Goal: Information Seeking & Learning: Learn about a topic

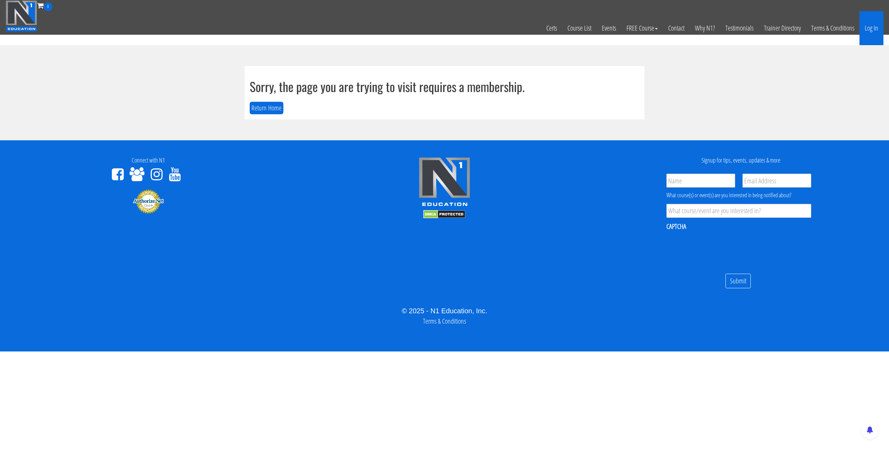
click at [871, 28] on link "Log In" at bounding box center [871, 28] width 24 height 34
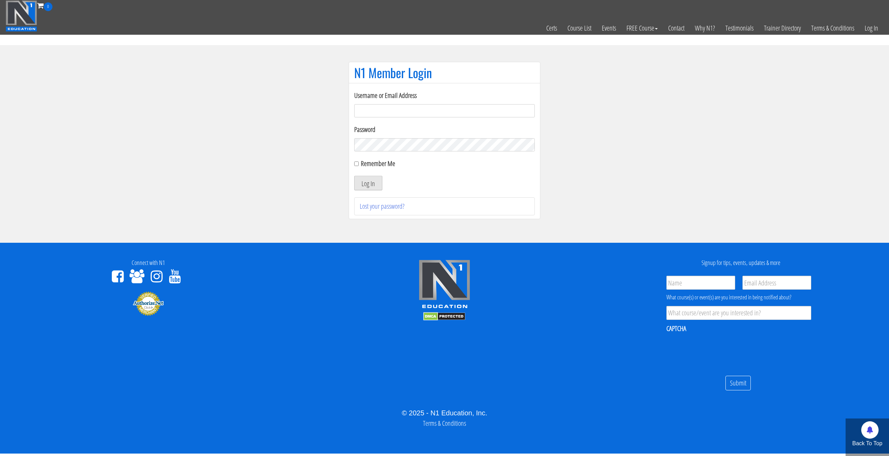
type input "tommy.van hees-5203"
click at [376, 182] on button "Log In" at bounding box center [368, 183] width 28 height 15
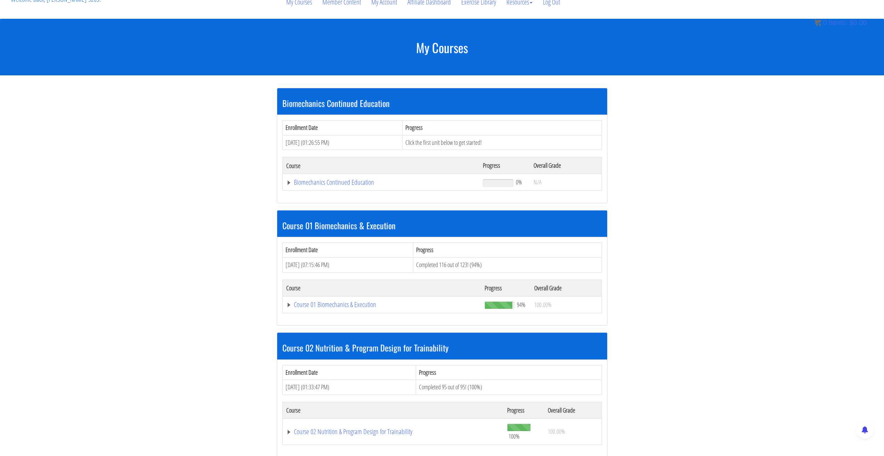
scroll to position [104, 0]
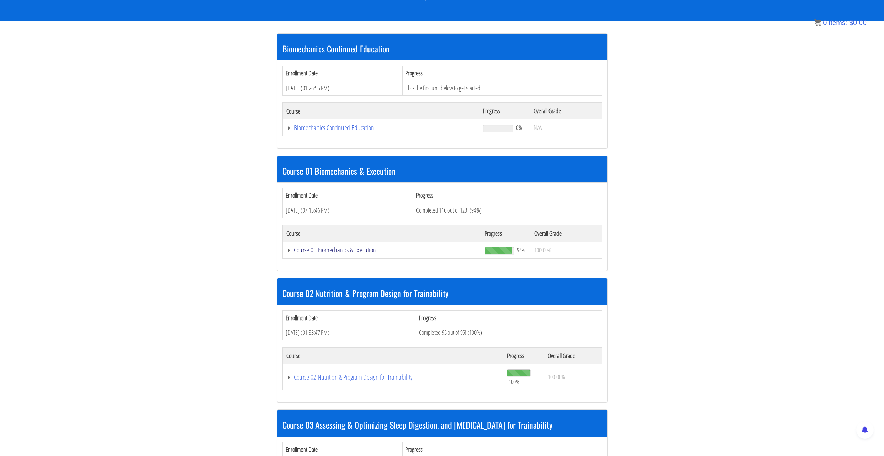
click at [291, 251] on link "Course 01 Biomechanics & Execution" at bounding box center [382, 250] width 192 height 7
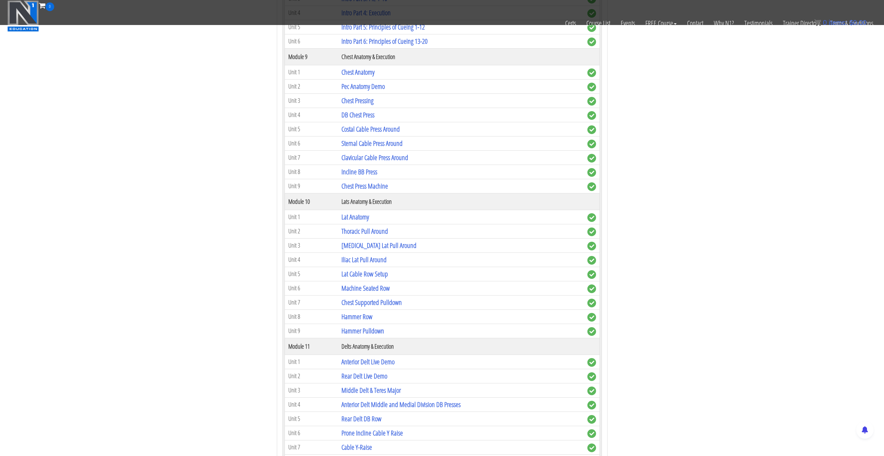
scroll to position [1215, 0]
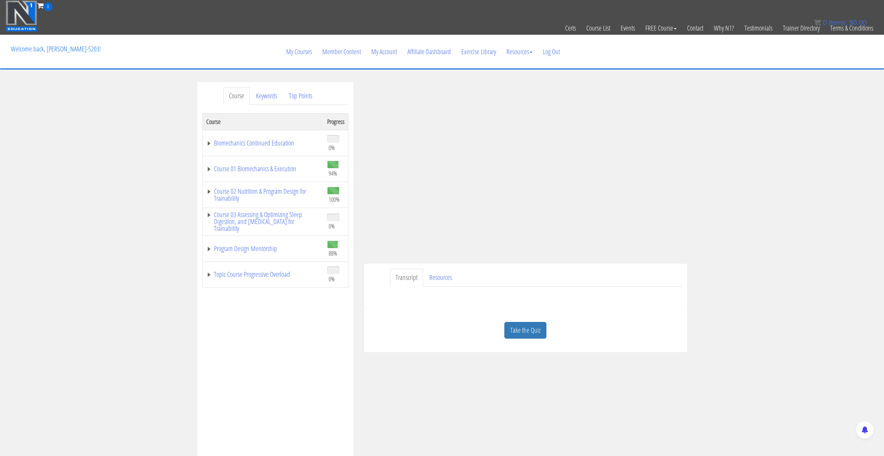
click at [748, 183] on div "Course Keywords Top Points Course Progress Biomechanics Continued Education 0% …" at bounding box center [442, 278] width 884 height 392
click at [769, 123] on div "Course Keywords Top Points Course Progress Biomechanics Continued Education 0% …" at bounding box center [442, 278] width 884 height 392
click at [771, 178] on div "Course Keywords Top Points Course Progress Biomechanics Continued Education 0% …" at bounding box center [442, 278] width 884 height 392
click at [744, 127] on div "Course Keywords Top Points Course Progress Biomechanics Continued Education 0% …" at bounding box center [442, 278] width 884 height 392
click at [207, 171] on link "Course 01 Biomechanics & Execution" at bounding box center [263, 168] width 114 height 7
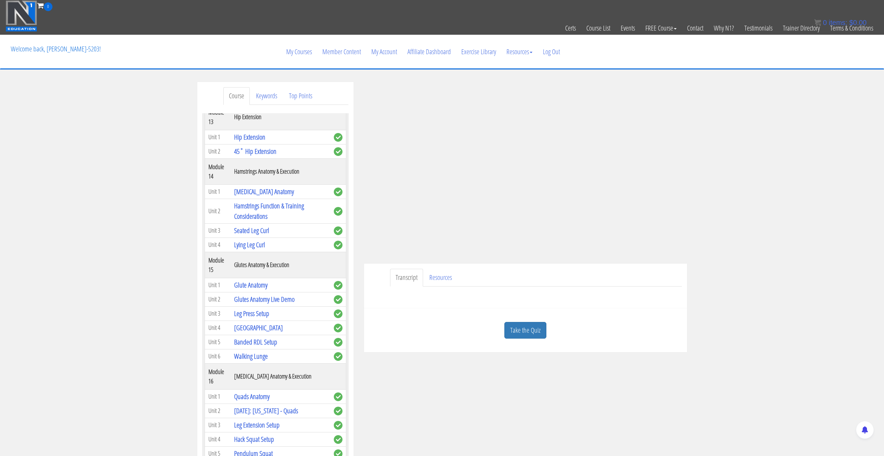
scroll to position [1805, 0]
drag, startPoint x: 259, startPoint y: 212, endPoint x: 162, endPoint y: 216, distance: 97.0
click at [162, 216] on div "Course Keywords Top Points Course Progress Biomechanics Continued Education 0% …" at bounding box center [442, 278] width 884 height 392
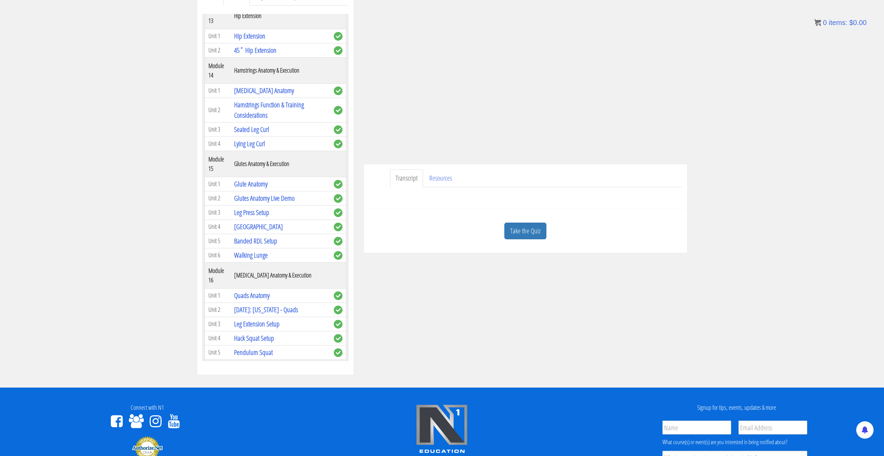
scroll to position [104, 0]
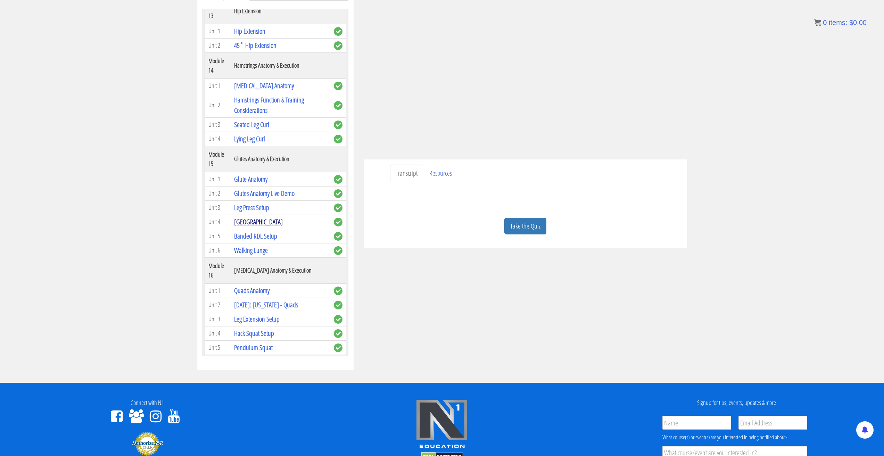
click at [246, 226] on link "[GEOGRAPHIC_DATA]" at bounding box center [258, 221] width 49 height 9
click at [127, 163] on div "Course Keywords Top Points Course Progress Biomechanics Continued Education 0% …" at bounding box center [442, 174] width 884 height 392
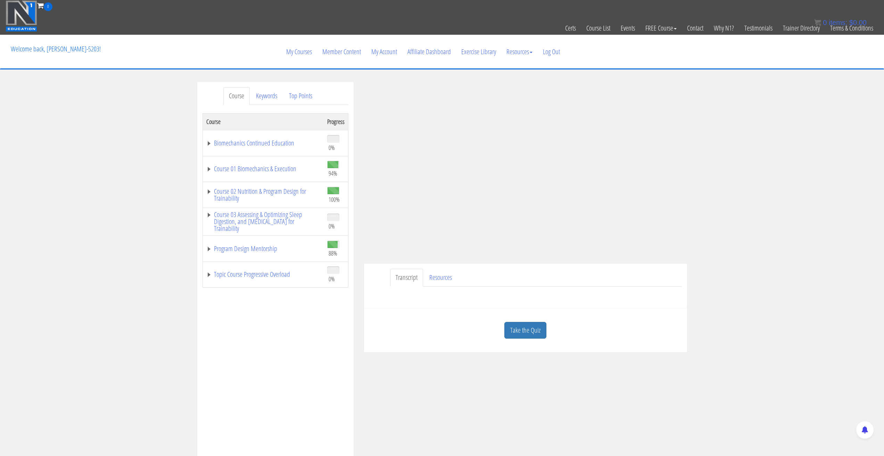
click at [753, 142] on div "Course Keywords Top Points Course Progress Biomechanics Continued Education 0% …" at bounding box center [442, 278] width 884 height 392
click at [766, 162] on div "Course Keywords Top Points Course Progress Biomechanics Continued Education 0% …" at bounding box center [442, 278] width 884 height 392
click at [209, 167] on link "Course 01 Biomechanics & Execution" at bounding box center [263, 168] width 114 height 7
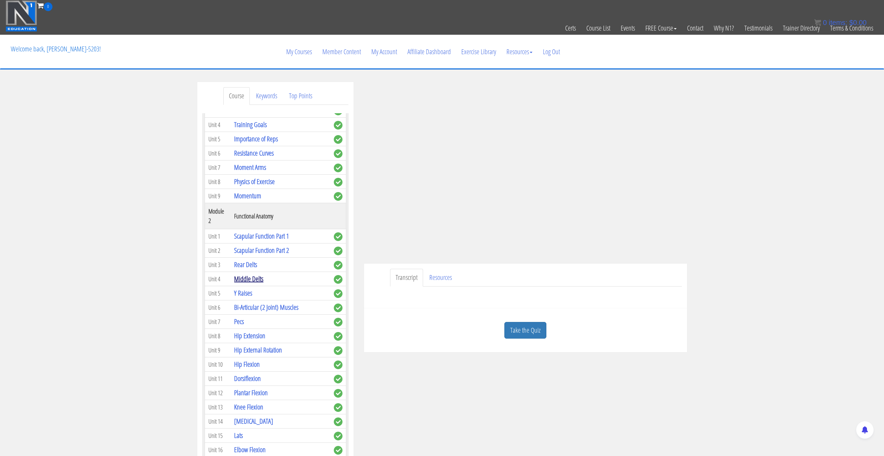
scroll to position [139, 0]
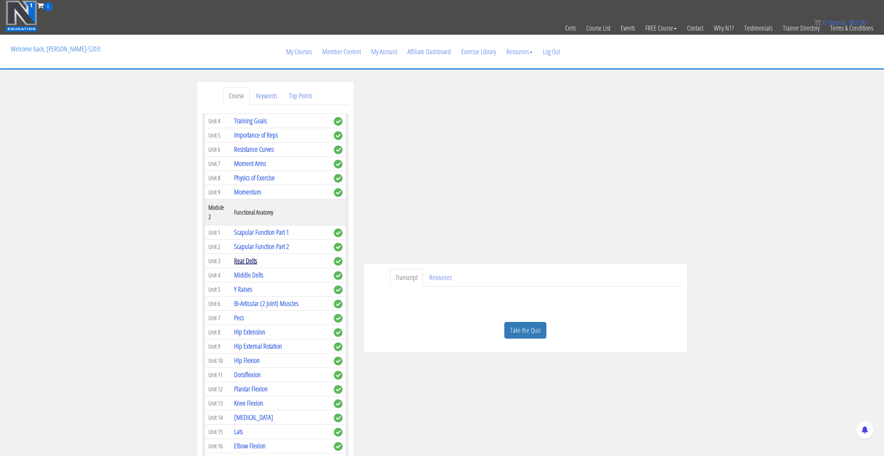
click at [249, 261] on link "Rear Delts" at bounding box center [245, 260] width 23 height 9
click at [123, 81] on section "Course Keywords Top Points Course Progress Biomechanics Continued Education 0% …" at bounding box center [442, 277] width 884 height 417
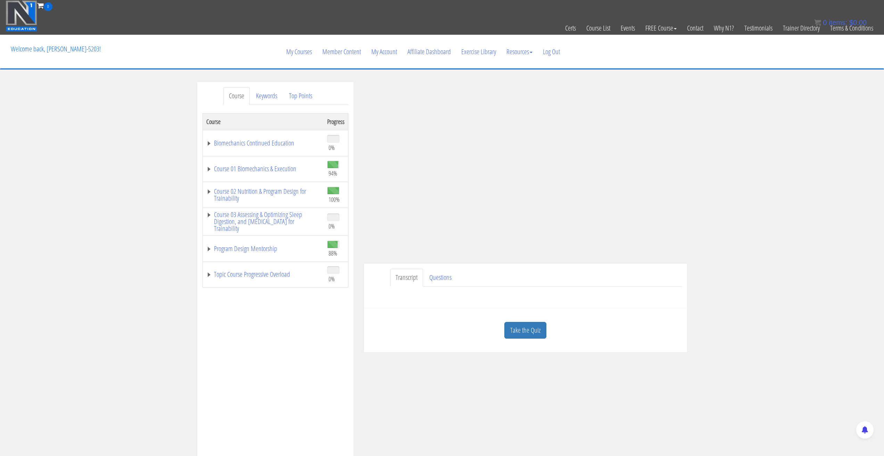
click at [766, 167] on div "Course Keywords Top Points Course Progress Biomechanics Continued Education 0% …" at bounding box center [442, 278] width 884 height 392
click at [772, 118] on div "Course Keywords Top Points Course Progress Biomechanics Continued Education 0% …" at bounding box center [442, 278] width 884 height 392
drag, startPoint x: 772, startPoint y: 118, endPoint x: 756, endPoint y: 114, distance: 16.8
click at [756, 114] on div "Course Keywords Top Points Course Progress Biomechanics Continued Education 0% …" at bounding box center [442, 278] width 884 height 392
drag, startPoint x: 755, startPoint y: 114, endPoint x: 747, endPoint y: 106, distance: 11.3
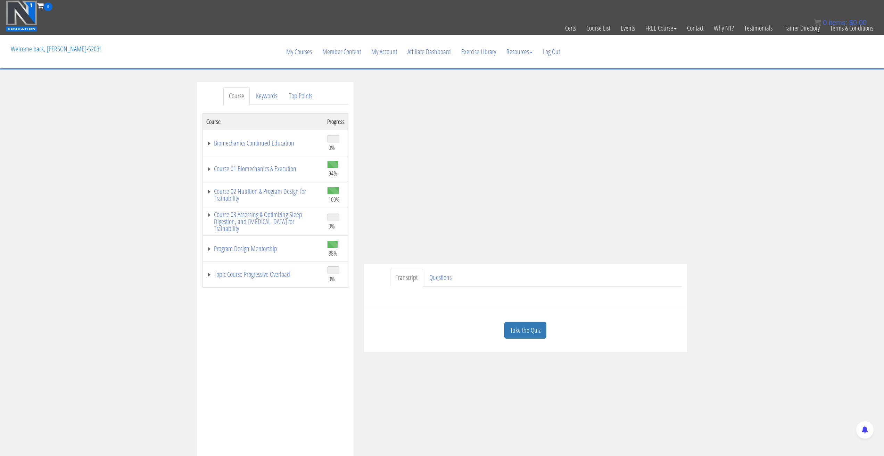
click at [747, 106] on div "Course Keywords Top Points Course Progress Biomechanics Continued Education 0% …" at bounding box center [442, 278] width 884 height 392
click at [207, 165] on link "Course 01 Biomechanics & Execution" at bounding box center [263, 168] width 114 height 7
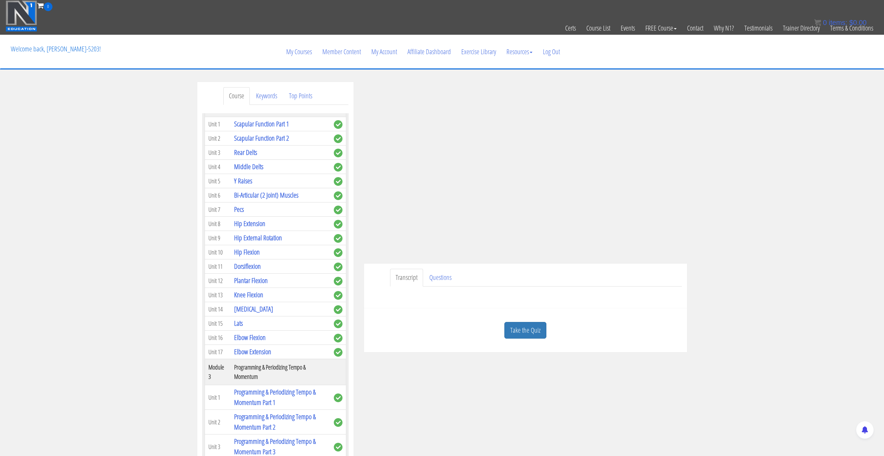
scroll to position [243, 0]
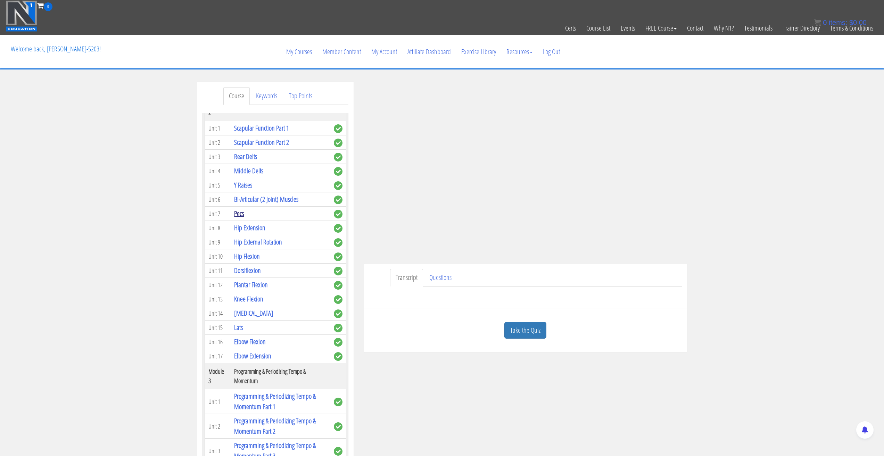
click at [242, 213] on link "Pecs" at bounding box center [239, 213] width 10 height 9
click at [771, 155] on div "Course Keywords Top Points Course Progress Biomechanics Continued Education 0% …" at bounding box center [442, 278] width 884 height 392
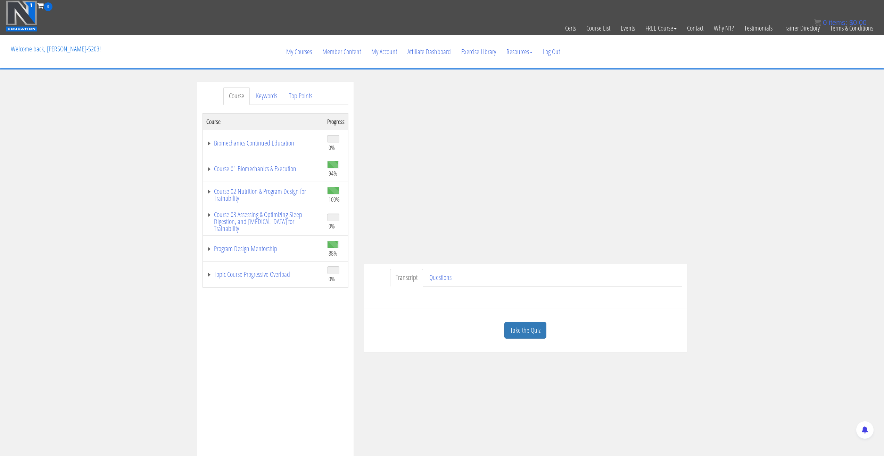
click at [561, 267] on div "Transcript Questions Have a question on this unit? Please submit it here: Name …" at bounding box center [525, 286] width 323 height 45
drag, startPoint x: 561, startPoint y: 267, endPoint x: 755, endPoint y: 212, distance: 201.7
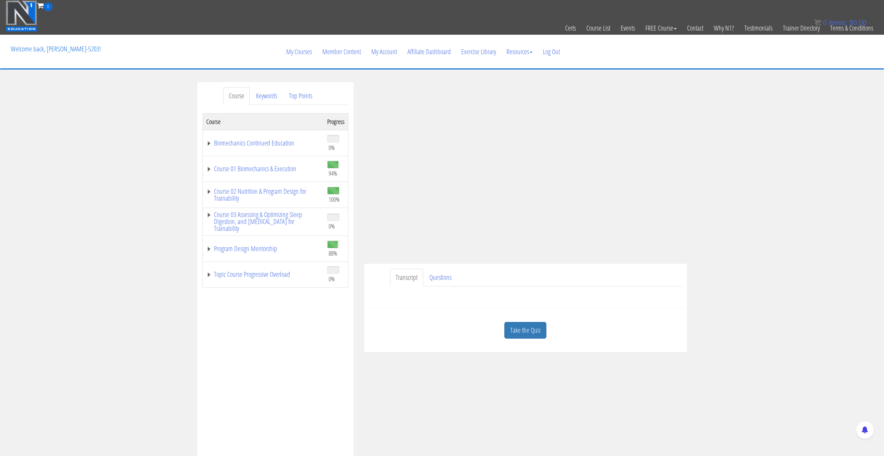
click at [755, 212] on div "Course Keywords Top Points Course Progress Biomechanics Continued Education 0% …" at bounding box center [442, 278] width 884 height 392
click at [734, 176] on div "Course Keywords Top Points Course Progress Biomechanics Continued Education 0% …" at bounding box center [442, 278] width 884 height 392
drag, startPoint x: 734, startPoint y: 176, endPoint x: 753, endPoint y: 158, distance: 26.0
click at [753, 158] on div "Course Keywords Top Points Course Progress Biomechanics Continued Education 0% …" at bounding box center [442, 278] width 884 height 392
click at [729, 156] on div "Course Keywords Top Points Course Progress Biomechanics Continued Education 0% …" at bounding box center [442, 278] width 884 height 392
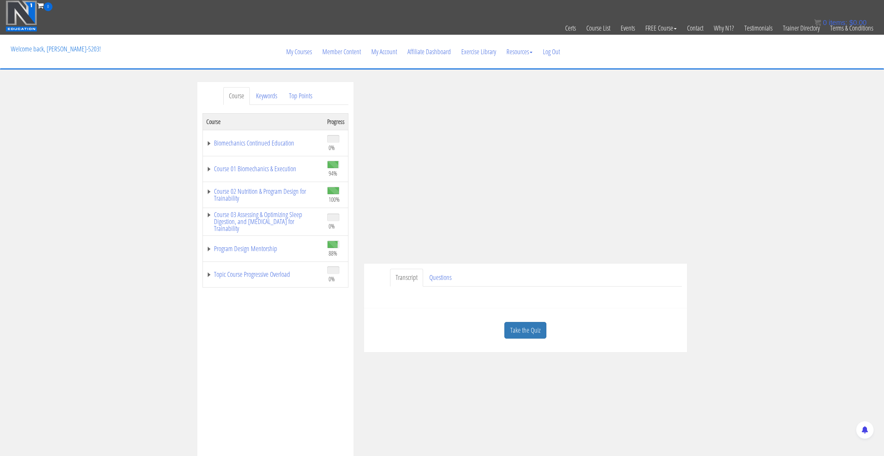
click at [124, 145] on div "Course Keywords Top Points Course Progress Biomechanics Continued Education 0% …" at bounding box center [442, 278] width 884 height 392
drag, startPoint x: 801, startPoint y: 185, endPoint x: 781, endPoint y: 188, distance: 20.7
click at [801, 185] on div "Course Keywords Top Points Course Progress Biomechanics Continued Education 0% …" at bounding box center [442, 278] width 884 height 392
click at [210, 167] on link "Course 01 Biomechanics & Execution" at bounding box center [263, 168] width 114 height 7
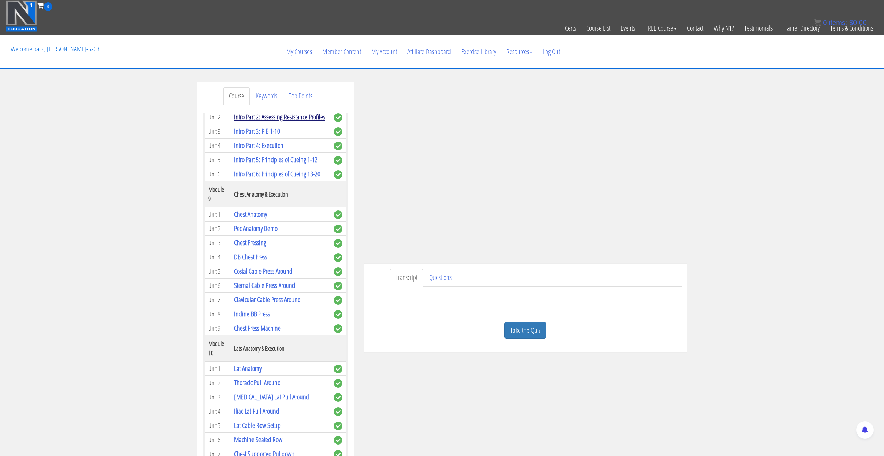
scroll to position [1285, 0]
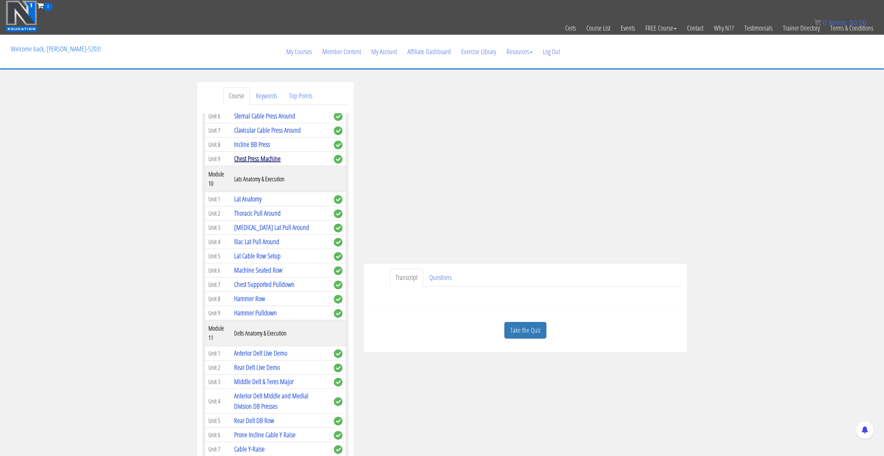
click at [256, 163] on link "Chest Press Machine" at bounding box center [257, 158] width 47 height 9
click at [780, 157] on div "Course Keywords Top Points Course Progress Biomechanics Continued Education 0% …" at bounding box center [442, 278] width 884 height 392
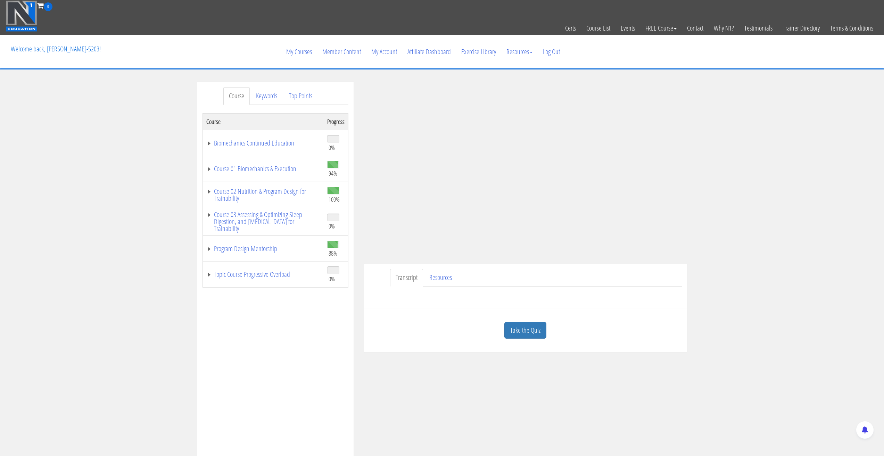
click at [485, 265] on div "Transcript Resources" at bounding box center [525, 286] width 323 height 45
click at [763, 172] on div "Course Keywords Top Points Course Progress Biomechanics Continued Education 0% …" at bounding box center [442, 278] width 884 height 392
click at [737, 151] on div "Course Keywords Top Points Course Progress Biomechanics Continued Education 0% …" at bounding box center [442, 278] width 884 height 392
click at [208, 172] on link "Course 01 Biomechanics & Execution" at bounding box center [263, 168] width 114 height 7
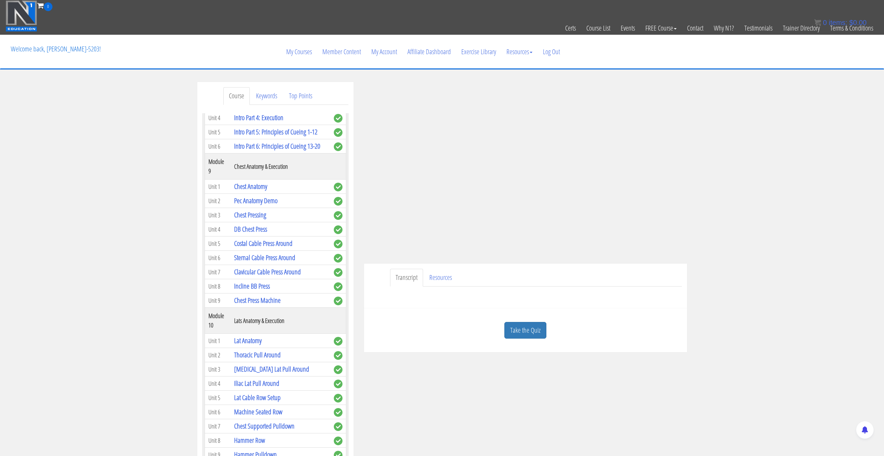
scroll to position [1146, 0]
click at [258, 217] on link "Chest Pressing" at bounding box center [250, 211] width 32 height 9
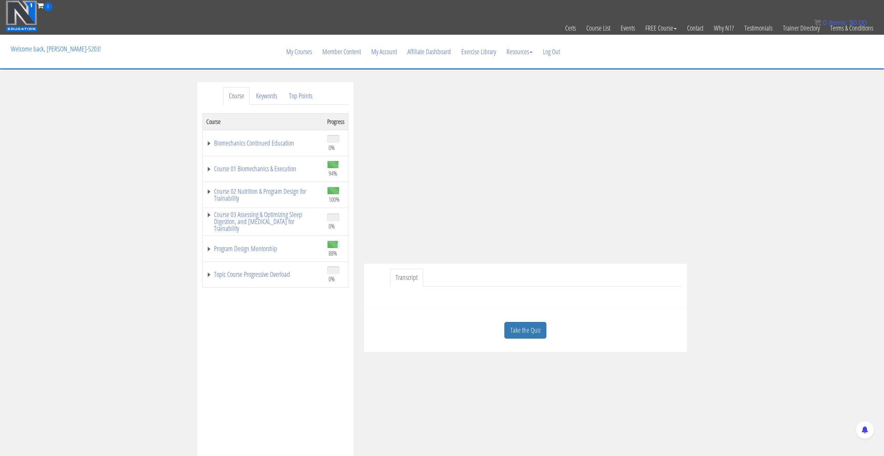
click at [705, 153] on div "Course Keywords Top Points Course Progress Biomechanics Continued Education 0% …" at bounding box center [442, 278] width 884 height 392
click at [201, 167] on div "Course Keywords Top Points Course Progress Biomechanics Continued Education 0% …" at bounding box center [275, 278] width 156 height 392
click at [214, 167] on link "Course 01 Biomechanics & Execution" at bounding box center [263, 168] width 114 height 7
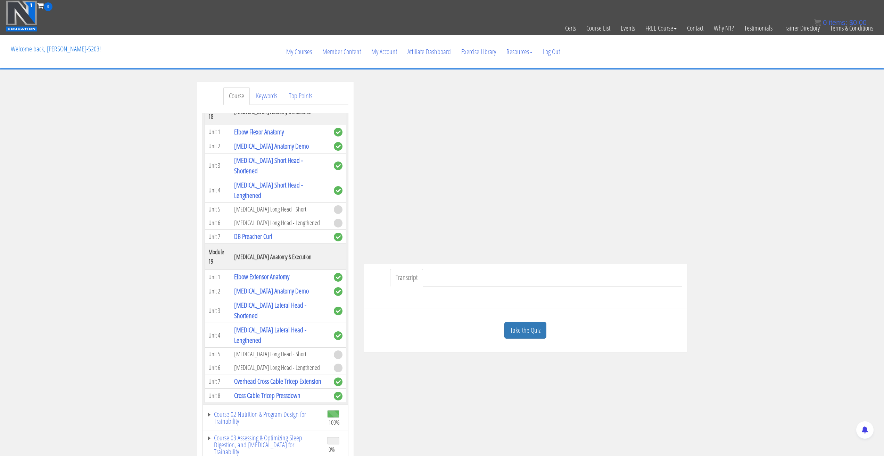
scroll to position [2175, 0]
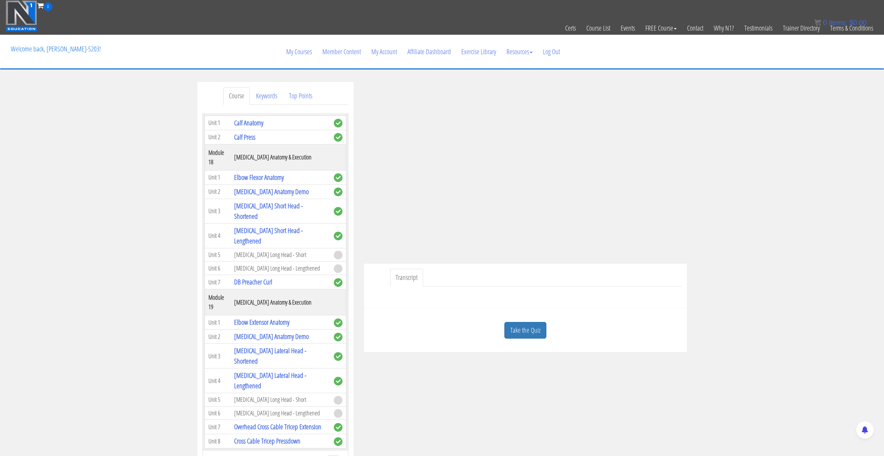
drag, startPoint x: 260, startPoint y: 279, endPoint x: 158, endPoint y: 242, distance: 109.2
click at [158, 242] on div "Course Keywords Top Points Course Progress Biomechanics Continued Education 0% …" at bounding box center [442, 278] width 884 height 392
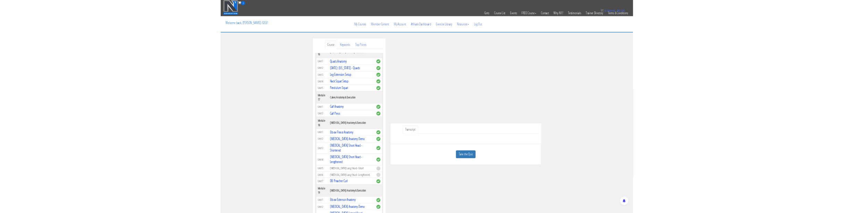
scroll to position [2036, 0]
